Goal: Information Seeking & Learning: Learn about a topic

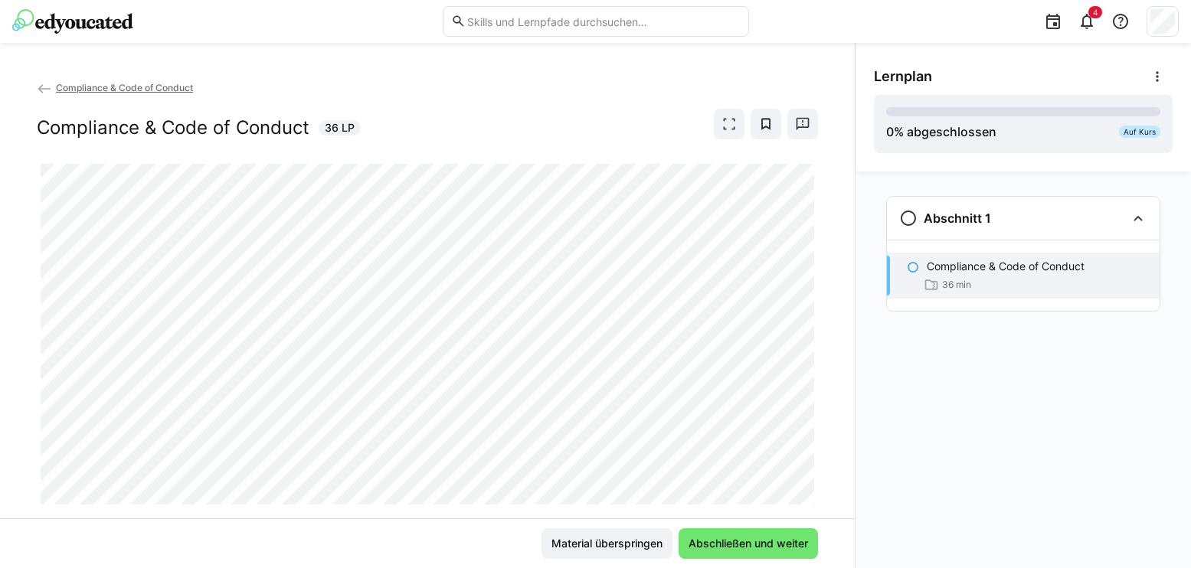
scroll to position [35, 0]
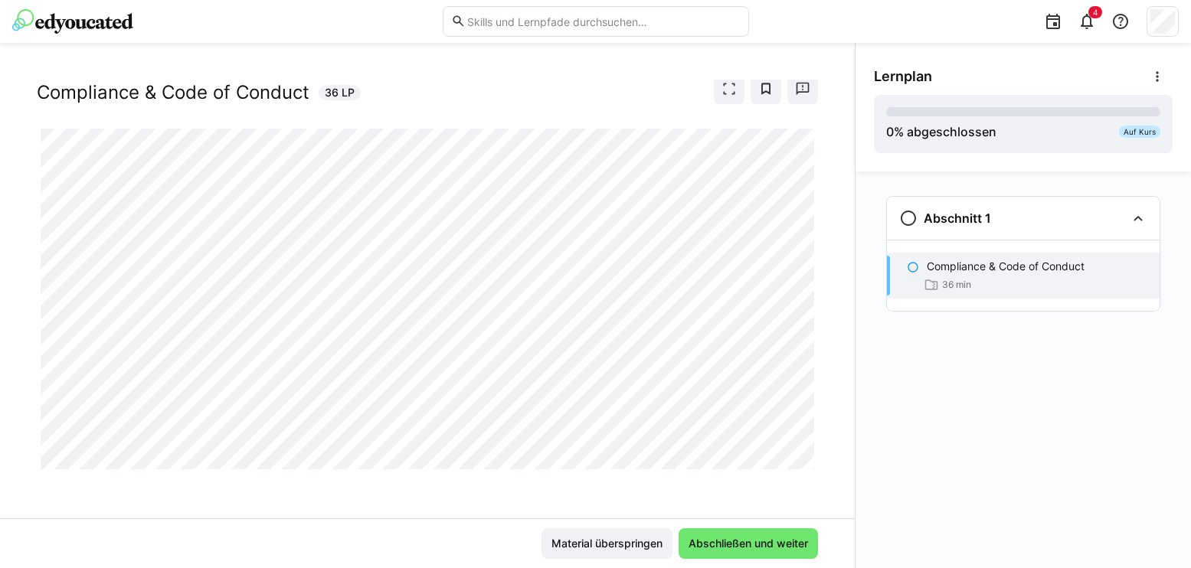
click at [926, 446] on div "Abschnitt 1 Compliance & Code of Conduct 36 min" at bounding box center [1024, 370] width 336 height 397
click at [1015, 480] on div "Abschnitt 1 Compliance & Code of Conduct 36 min" at bounding box center [1024, 370] width 336 height 397
click at [1085, 398] on div "Abschnitt 1 Compliance & Code of Conduct 36 min" at bounding box center [1024, 370] width 336 height 397
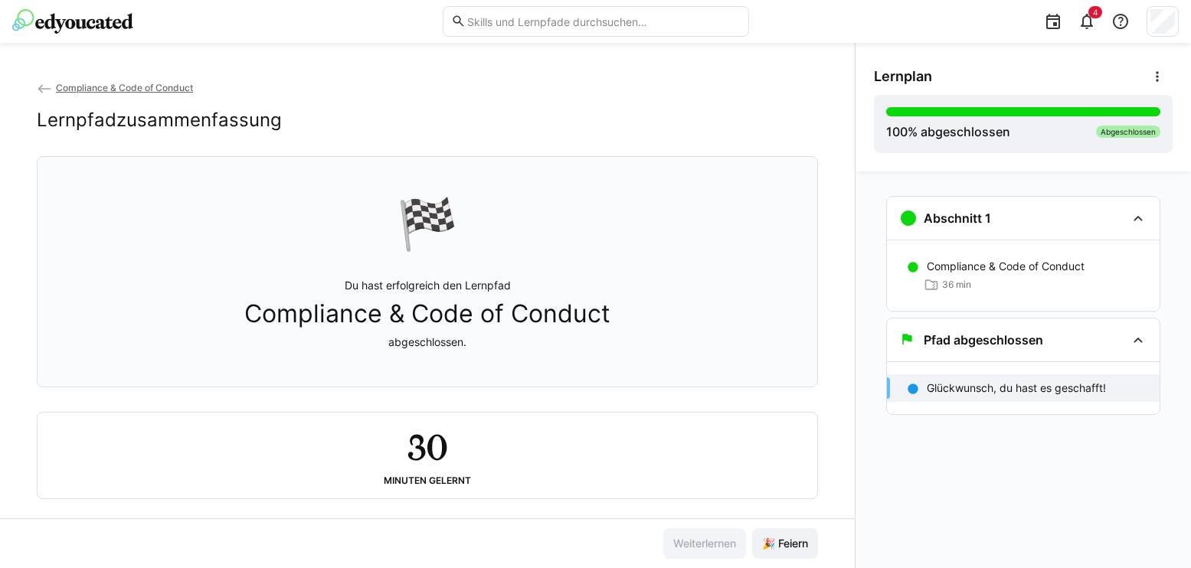
scroll to position [23, 0]
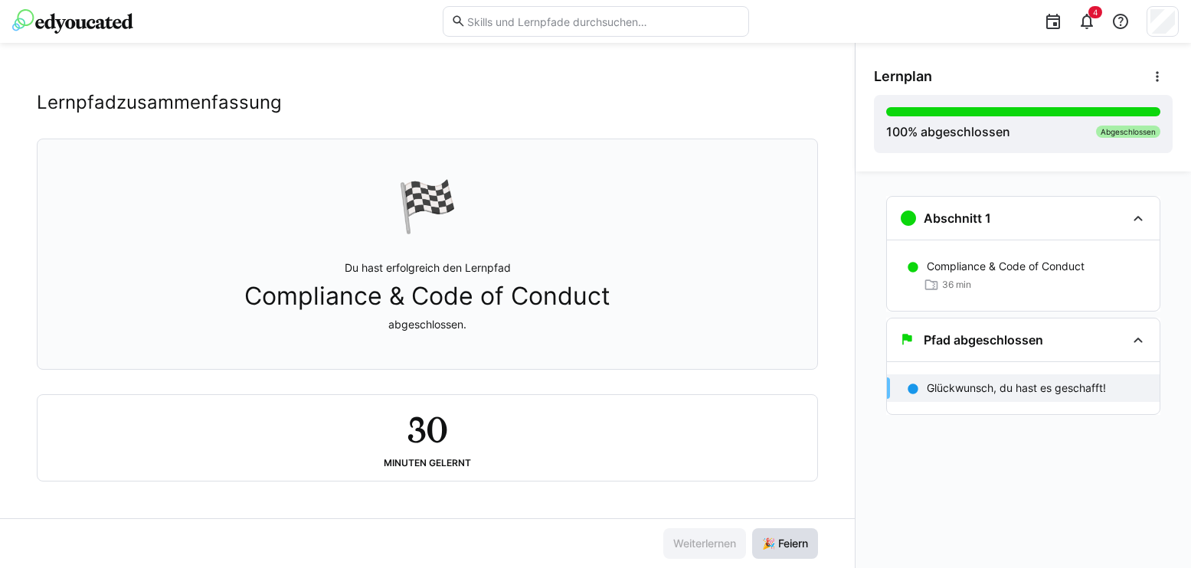
click at [781, 553] on span "🎉 Feiern" at bounding box center [785, 544] width 66 height 31
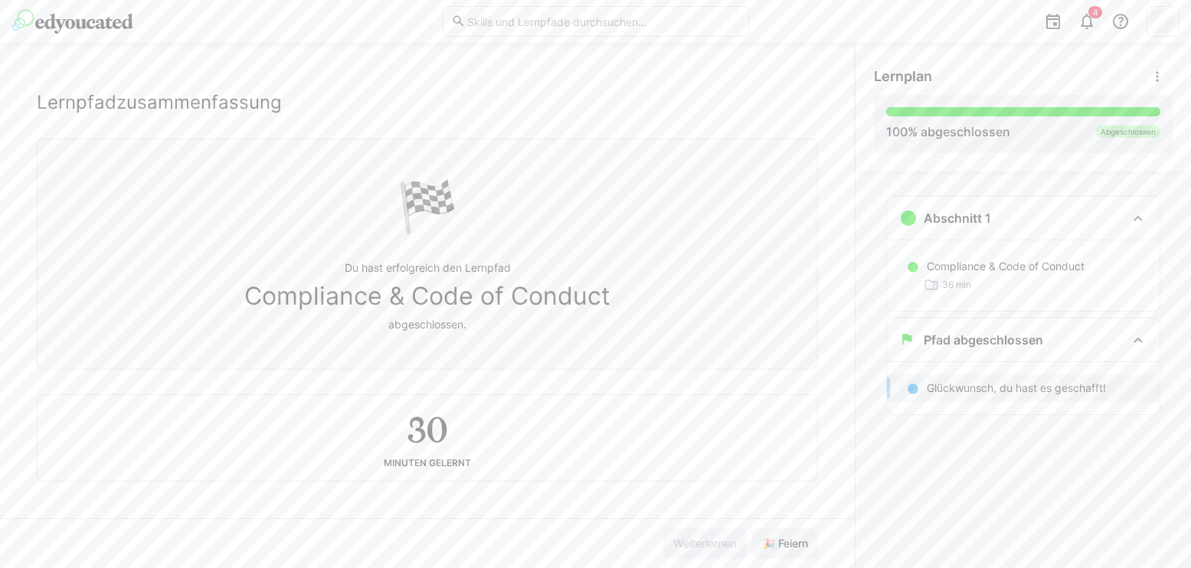
scroll to position [0, 0]
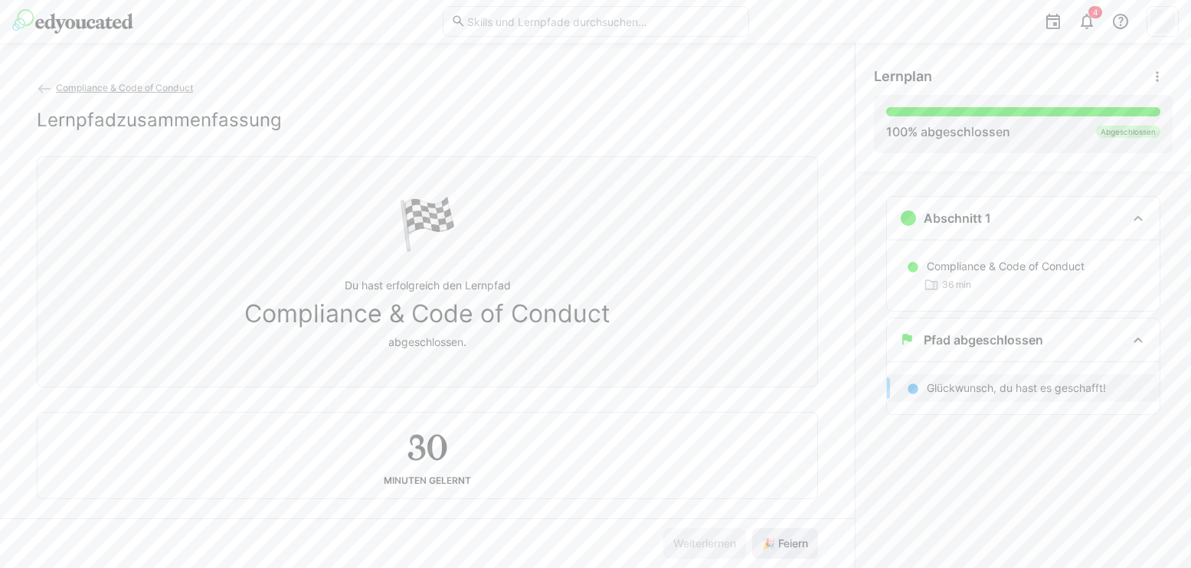
click at [788, 545] on span "🎉 Feiern" at bounding box center [785, 543] width 51 height 15
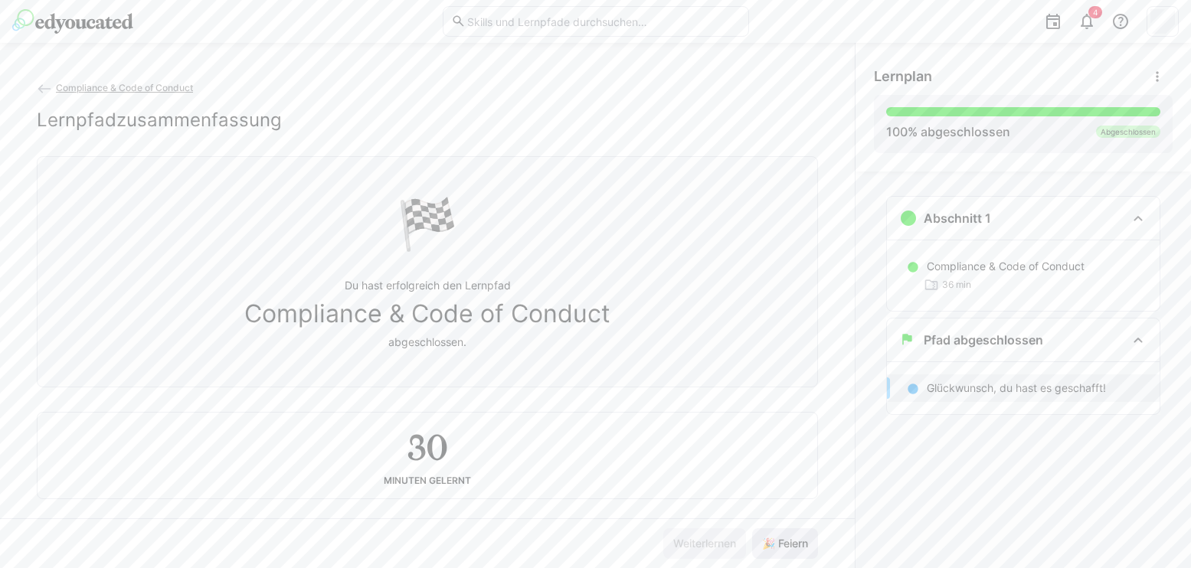
click at [788, 545] on span "🎉 Feiern" at bounding box center [785, 543] width 51 height 15
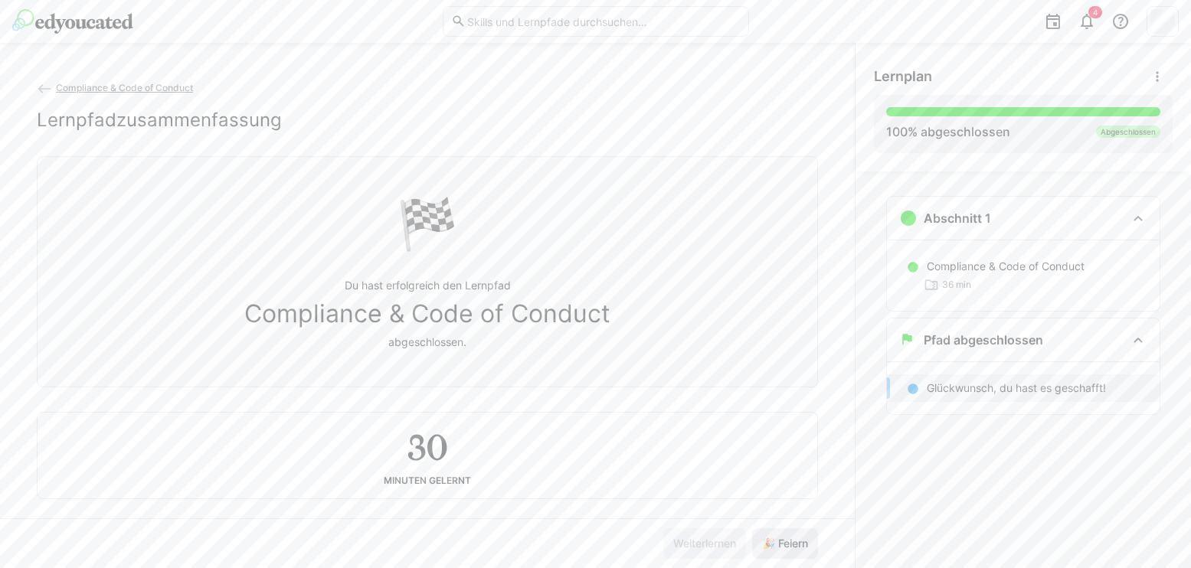
click at [788, 545] on span "🎉 Feiern" at bounding box center [785, 543] width 51 height 15
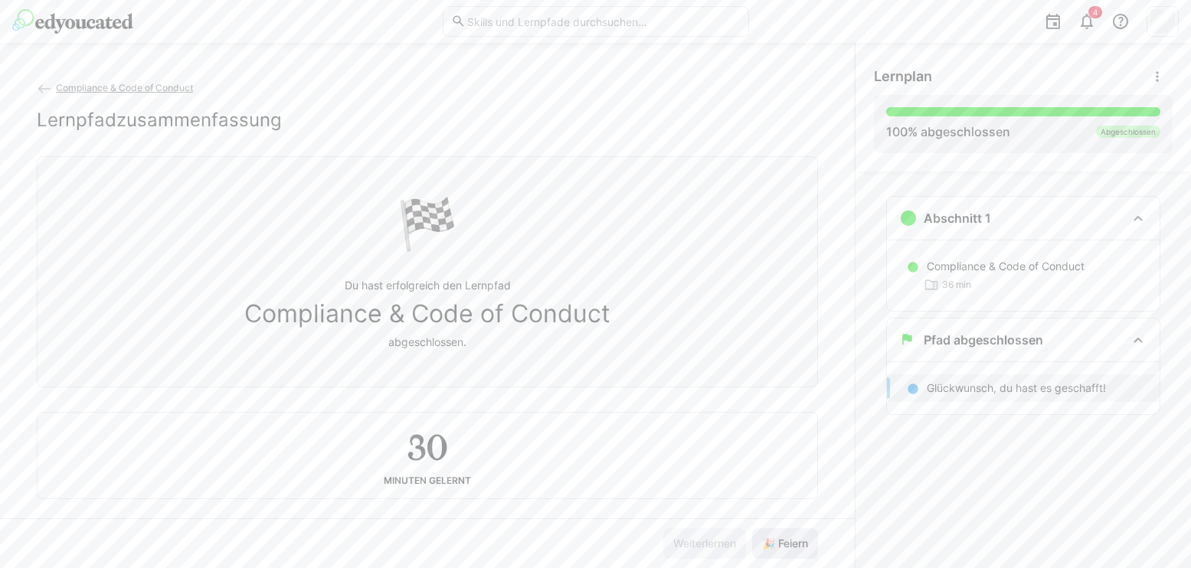
click at [788, 545] on span "🎉 Feiern" at bounding box center [785, 543] width 51 height 15
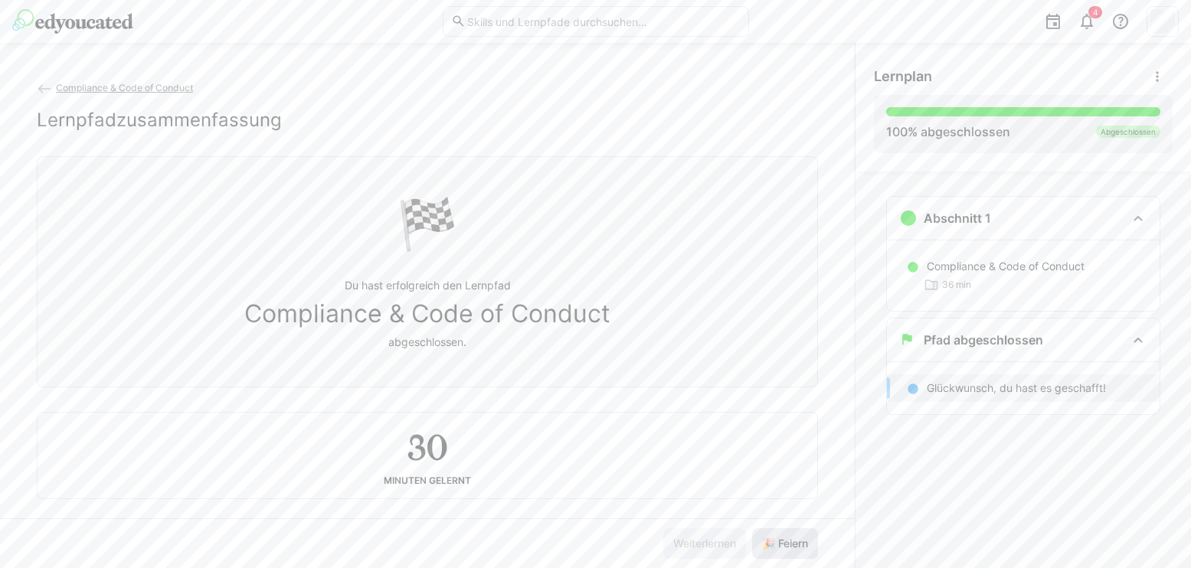
click at [788, 545] on span "🎉 Feiern" at bounding box center [785, 543] width 51 height 15
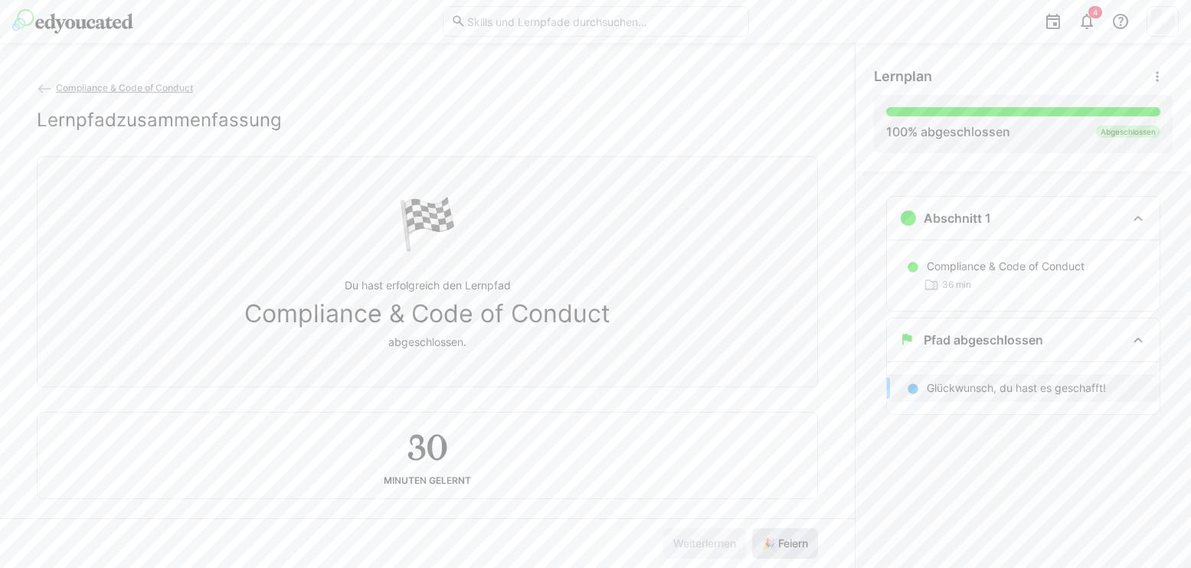
click at [788, 545] on span "🎉 Feiern" at bounding box center [785, 543] width 51 height 15
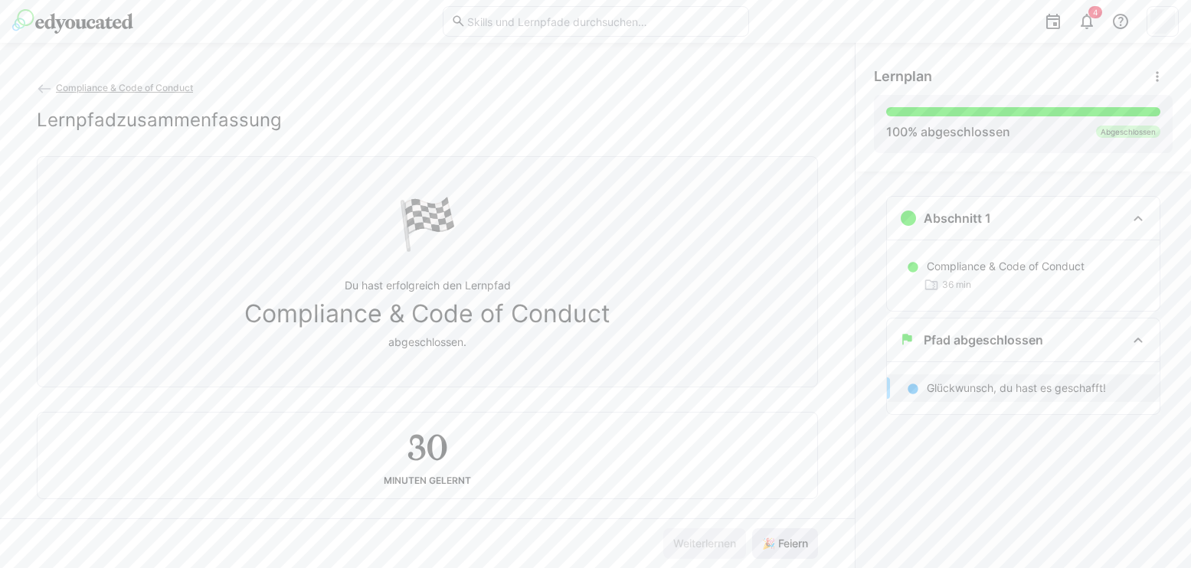
click at [788, 545] on span "🎉 Feiern" at bounding box center [785, 543] width 51 height 15
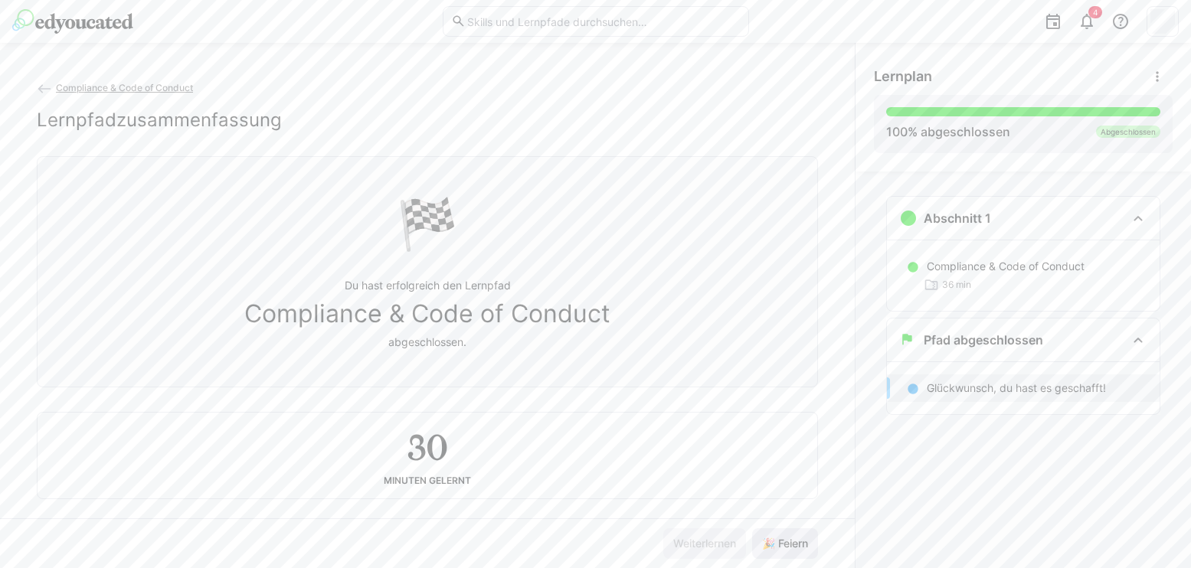
click at [788, 545] on span "🎉 Feiern" at bounding box center [785, 543] width 51 height 15
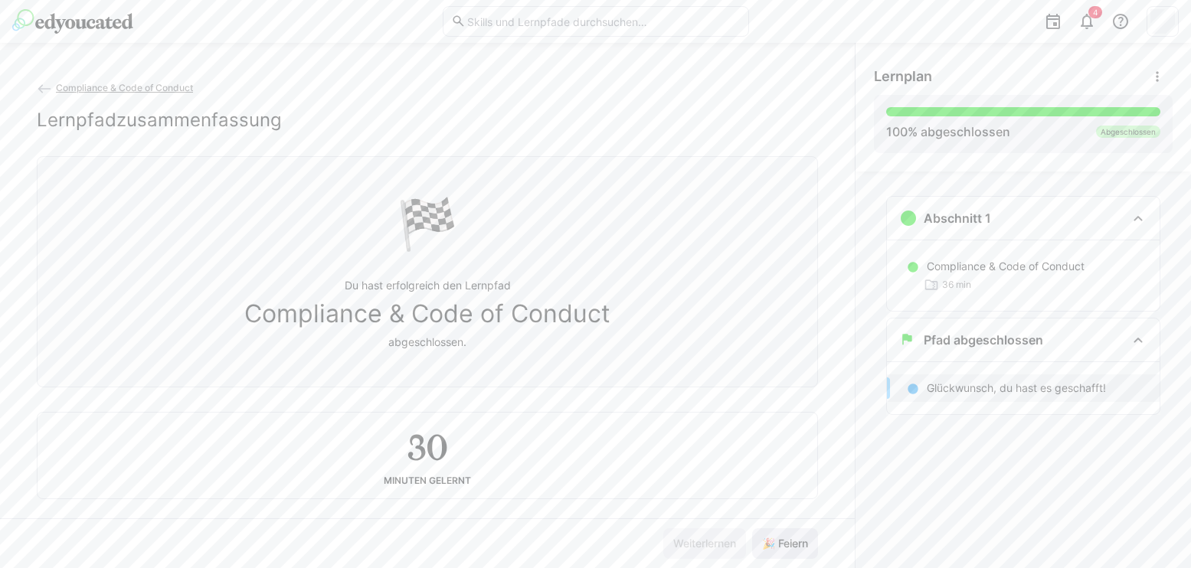
click at [788, 545] on span "🎉 Feiern" at bounding box center [785, 543] width 51 height 15
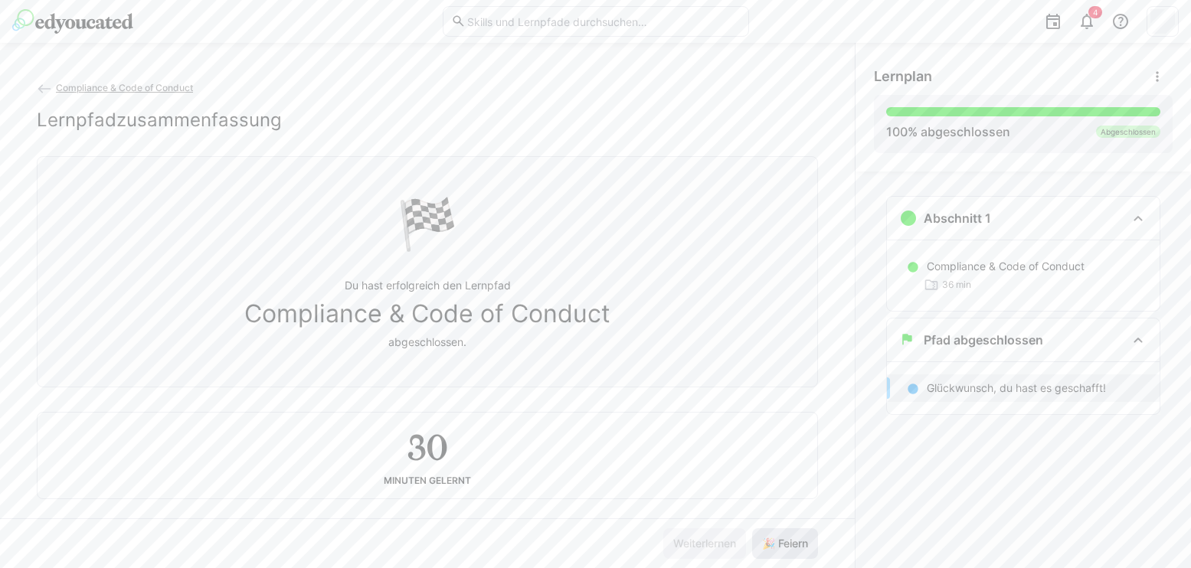
click at [788, 545] on span "🎉 Feiern" at bounding box center [785, 543] width 51 height 15
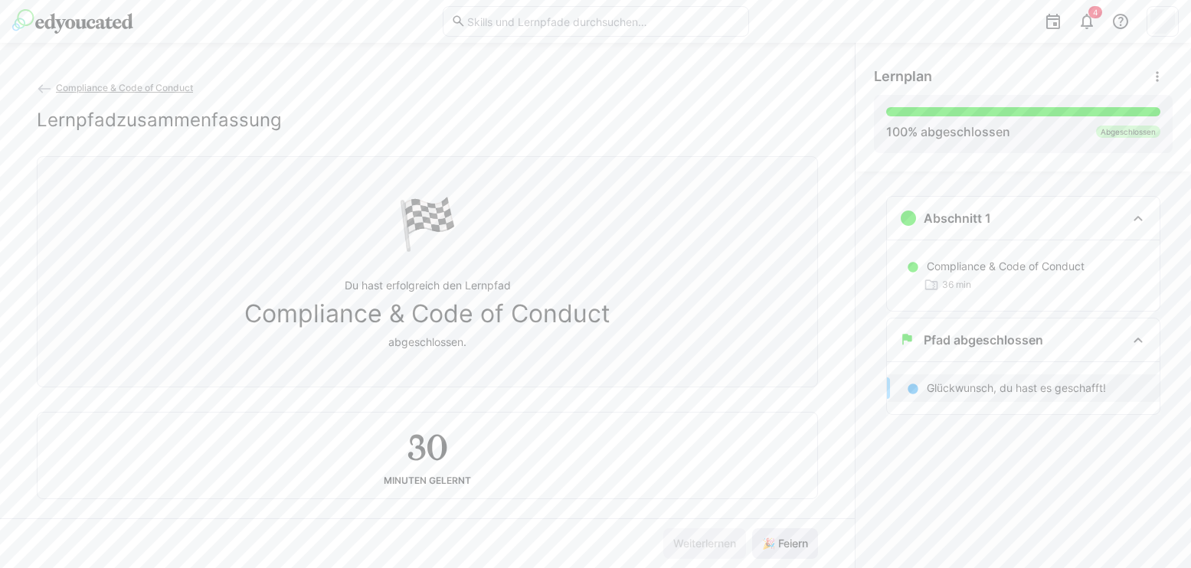
click at [788, 545] on span "🎉 Feiern" at bounding box center [785, 543] width 51 height 15
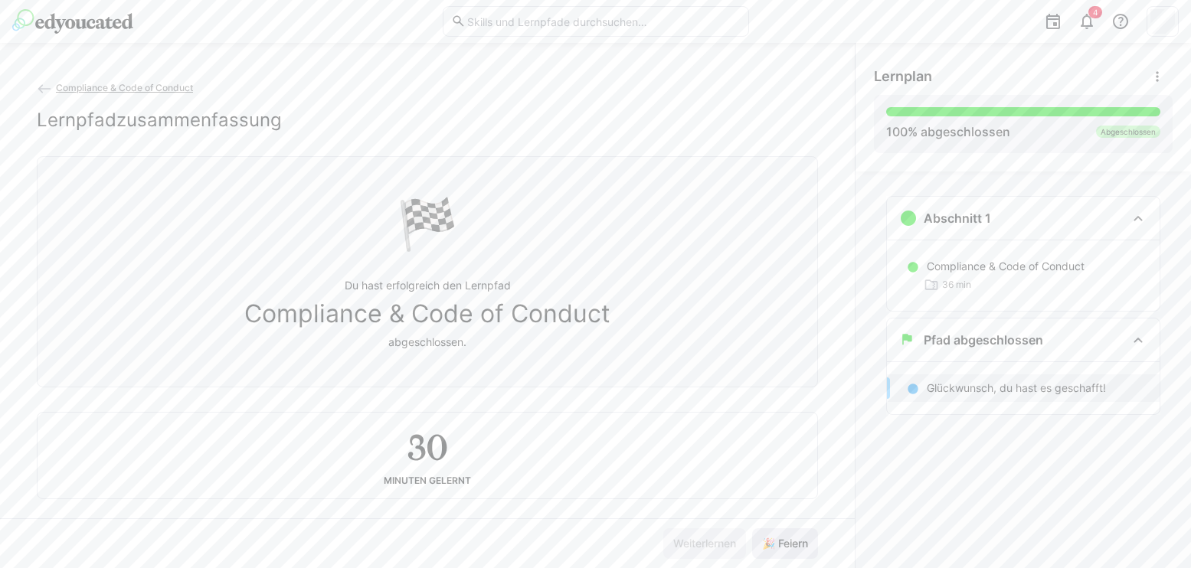
click at [788, 545] on span "🎉 Feiern" at bounding box center [785, 543] width 51 height 15
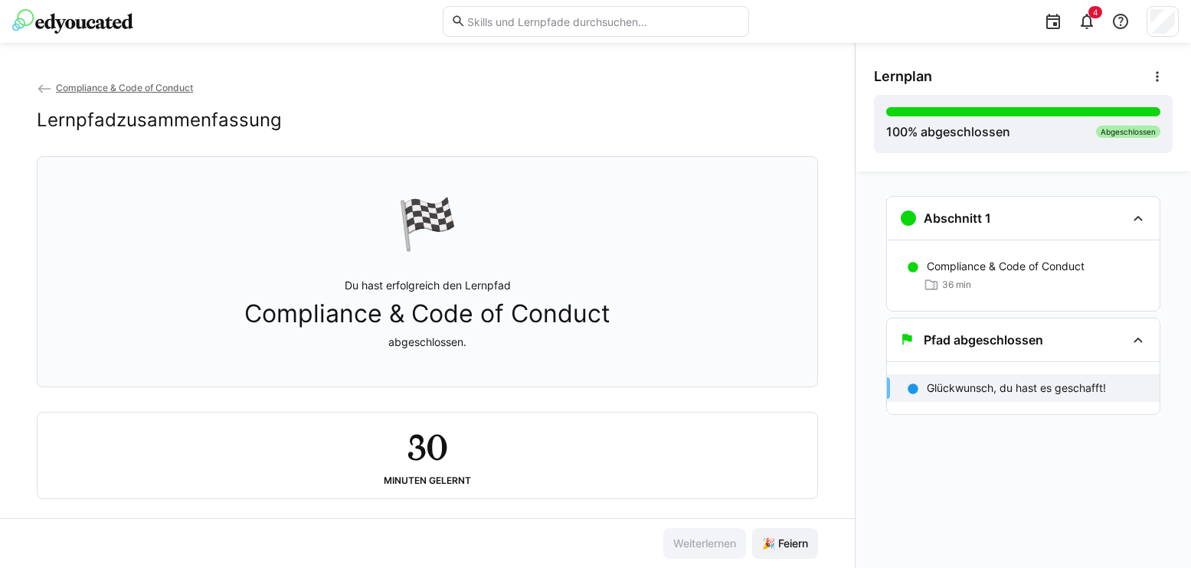
click at [1077, 58] on div "Lernplan 100 % abgeschlossen Abgeschlossen" at bounding box center [1024, 107] width 336 height 129
click at [133, 87] on span "Compliance & Code of Conduct" at bounding box center [124, 87] width 137 height 11
